Goal: Task Accomplishment & Management: Manage account settings

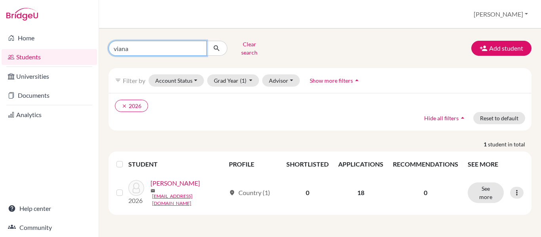
click at [176, 46] on input "viana" at bounding box center [158, 48] width 98 height 15
click at [197, 46] on input "viana" at bounding box center [158, 48] width 98 height 15
type input "lemos"
click button "submit" at bounding box center [217, 48] width 21 height 15
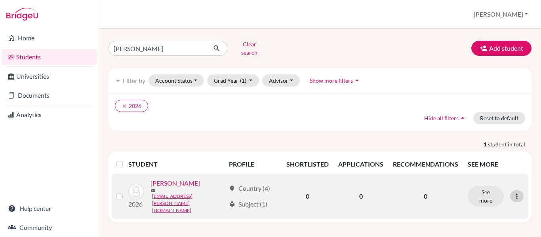
click at [513, 195] on icon at bounding box center [517, 197] width 8 height 8
click at [483, 179] on button "Reset Password" at bounding box center [477, 184] width 63 height 13
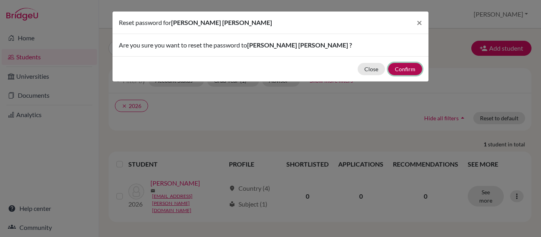
click at [405, 64] on button "Confirm" at bounding box center [405, 69] width 34 height 12
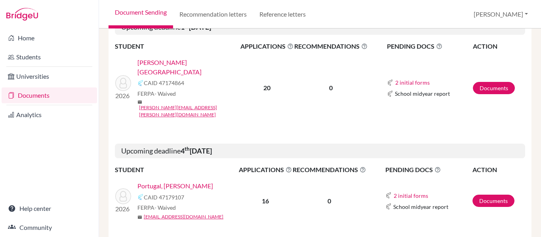
scroll to position [634, 0]
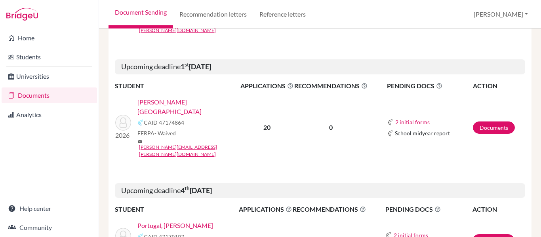
click at [165, 221] on link "Portugal, [PERSON_NAME]" at bounding box center [176, 226] width 76 height 10
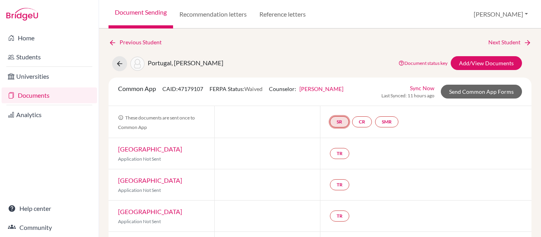
click at [337, 119] on link "SR" at bounding box center [339, 122] width 19 height 11
click at [356, 120] on link "CR" at bounding box center [362, 122] width 20 height 11
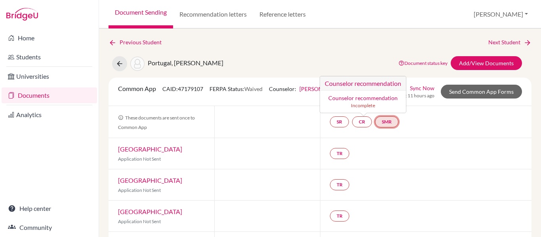
click at [383, 120] on link "SMR" at bounding box center [386, 122] width 23 height 11
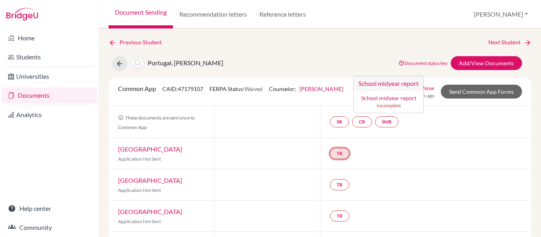
click at [335, 154] on link "TR" at bounding box center [339, 153] width 19 height 11
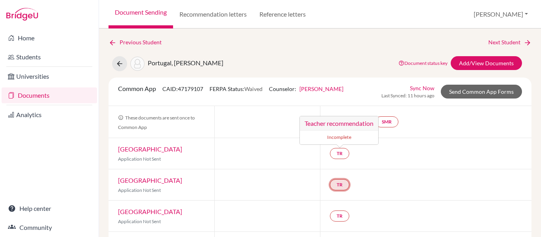
click at [341, 184] on link "TR" at bounding box center [339, 185] width 19 height 11
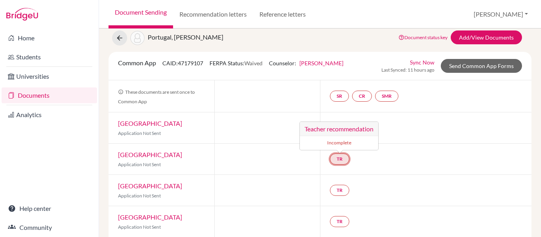
scroll to position [40, 0]
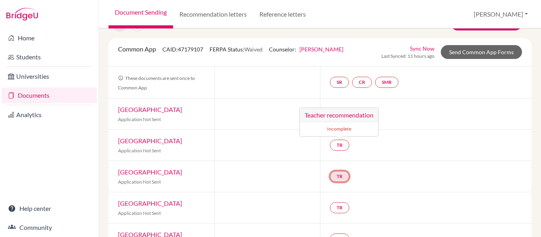
click at [341, 176] on link "TR" at bounding box center [339, 176] width 19 height 11
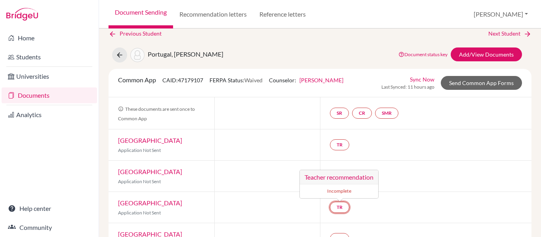
scroll to position [0, 0]
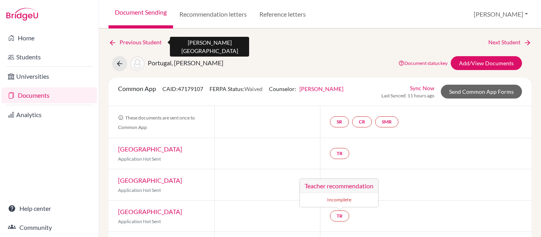
click at [111, 43] on icon at bounding box center [113, 43] width 8 height 8
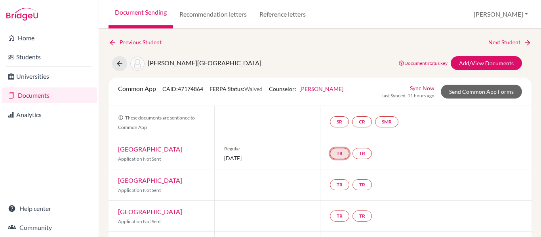
click at [337, 152] on link "TR" at bounding box center [339, 153] width 19 height 11
click at [356, 153] on link "TR" at bounding box center [362, 153] width 19 height 11
click at [398, 193] on div "TR TR" at bounding box center [426, 185] width 212 height 31
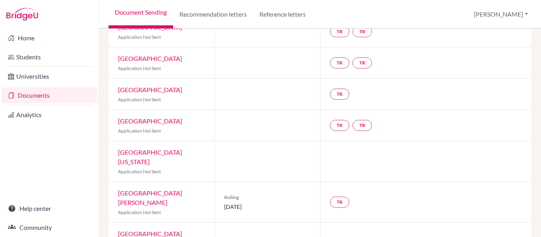
scroll to position [555, 0]
